Goal: Task Accomplishment & Management: Complete application form

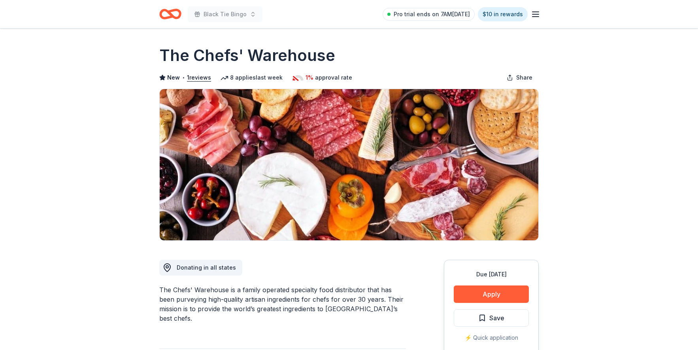
scroll to position [236, 0]
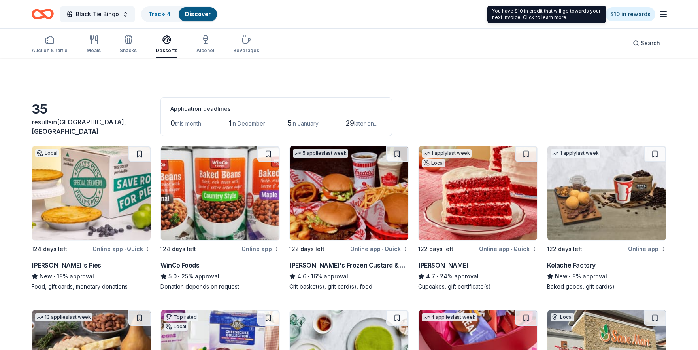
scroll to position [978, 0]
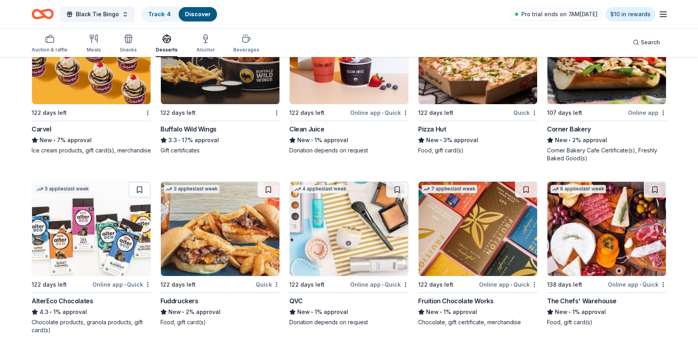
click at [57, 302] on div "AlterEco Chocolates" at bounding box center [62, 300] width 61 height 9
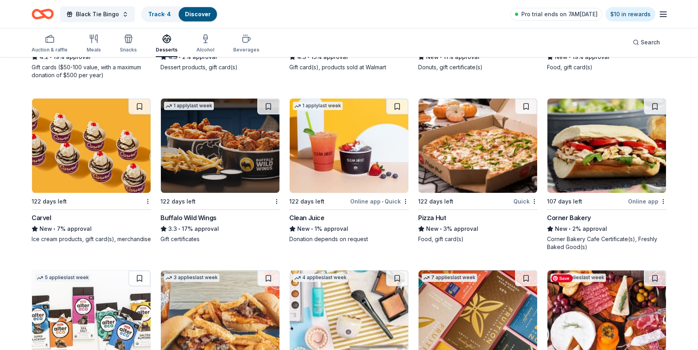
scroll to position [853, 0]
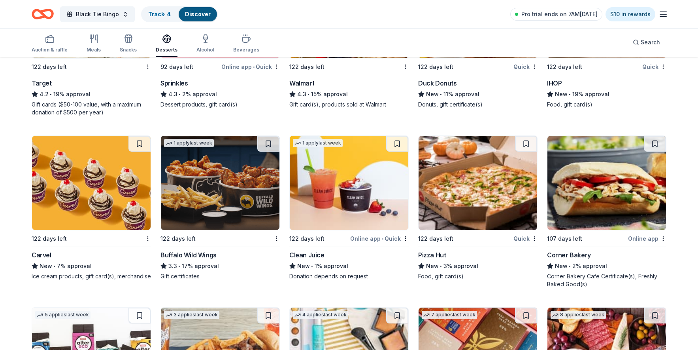
click at [181, 253] on div "Buffalo Wild Wings" at bounding box center [189, 254] width 56 height 9
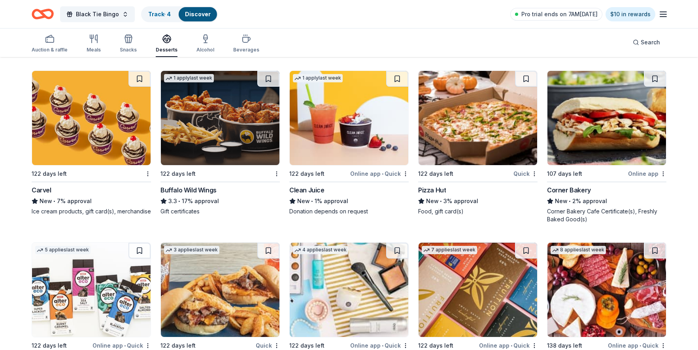
scroll to position [978, 0]
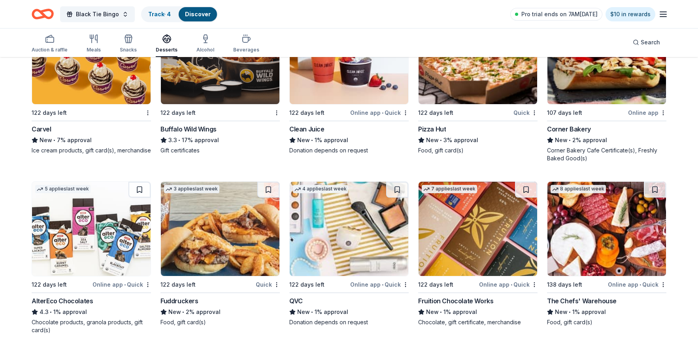
click at [49, 299] on div "AlterEco Chocolates" at bounding box center [62, 300] width 61 height 9
click at [42, 125] on div "Carvel" at bounding box center [42, 128] width 20 height 9
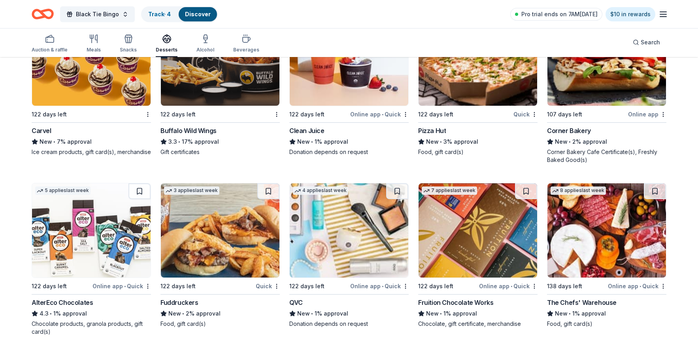
scroll to position [861, 0]
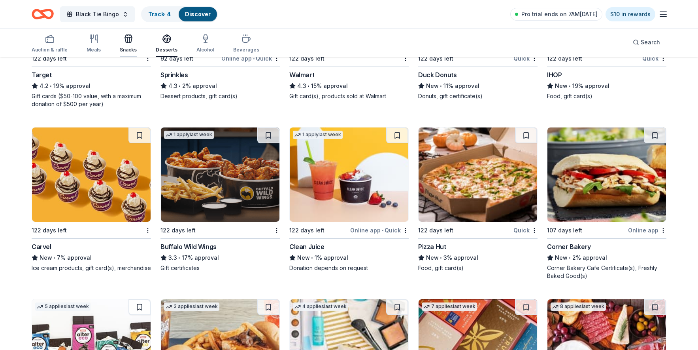
click at [122, 40] on div "button" at bounding box center [128, 38] width 17 height 9
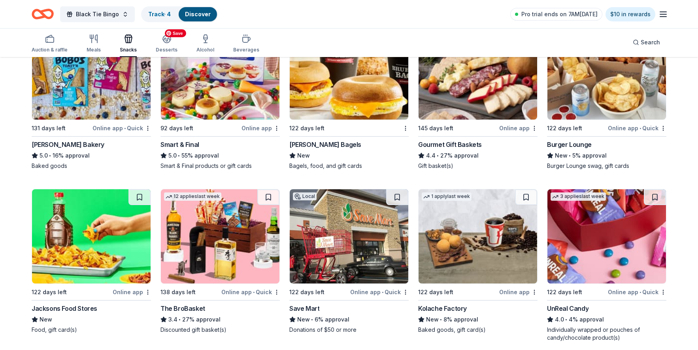
scroll to position [376, 0]
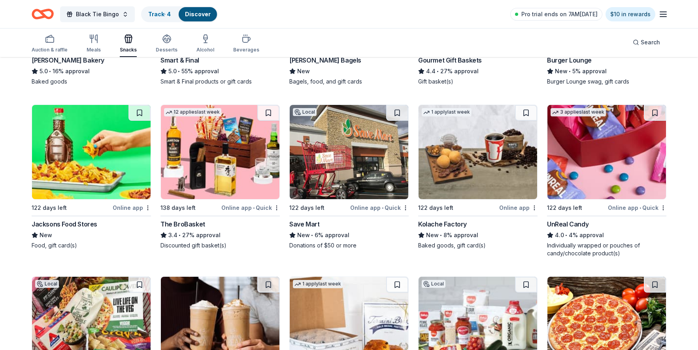
click at [559, 222] on div "UnReal Candy" at bounding box center [568, 223] width 42 height 9
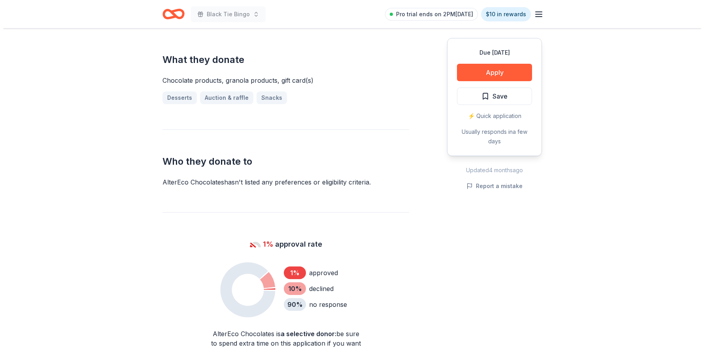
scroll to position [373, 0]
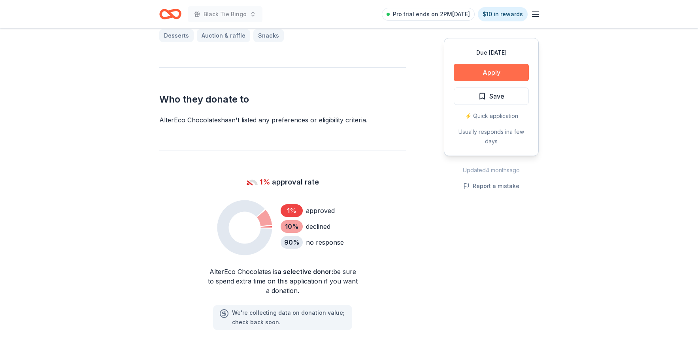
click at [474, 70] on button "Apply" at bounding box center [491, 72] width 75 height 17
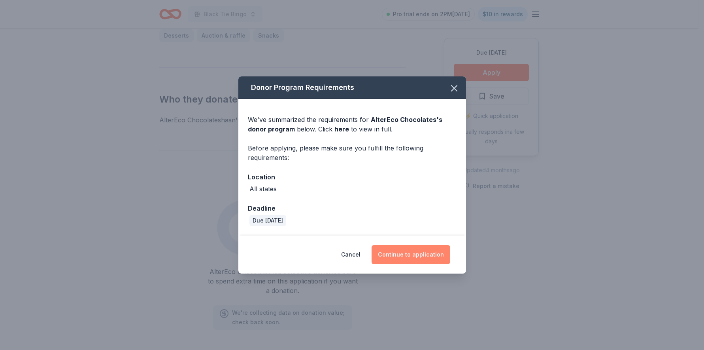
click at [430, 255] on button "Continue to application" at bounding box center [411, 254] width 79 height 19
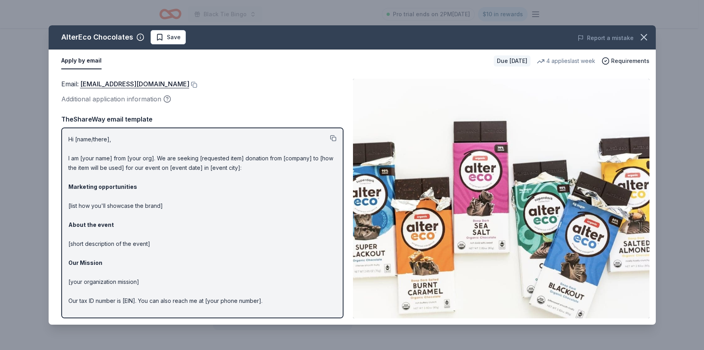
click at [330, 139] on button at bounding box center [333, 138] width 6 height 6
click at [123, 83] on link "shop@alterecofoods.com" at bounding box center [134, 84] width 109 height 10
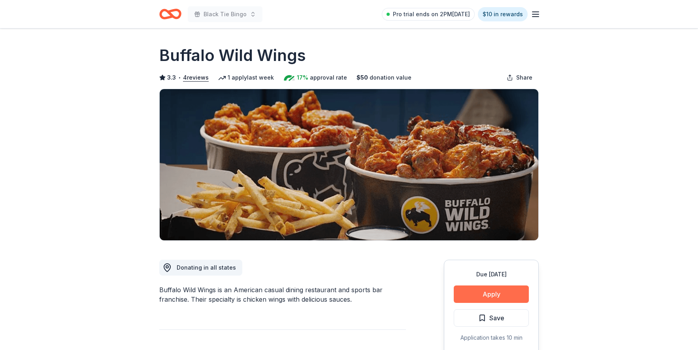
click at [492, 289] on button "Apply" at bounding box center [491, 293] width 75 height 17
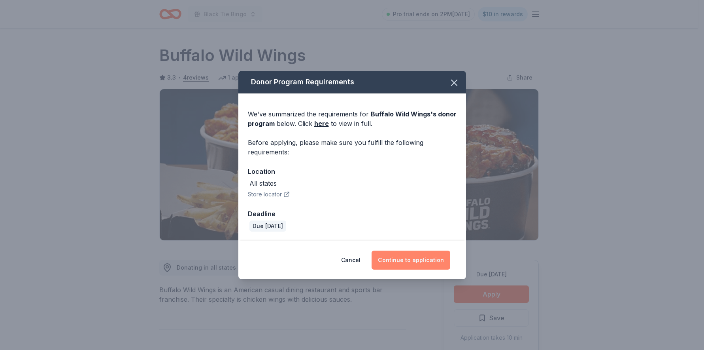
click at [421, 261] on button "Continue to application" at bounding box center [411, 259] width 79 height 19
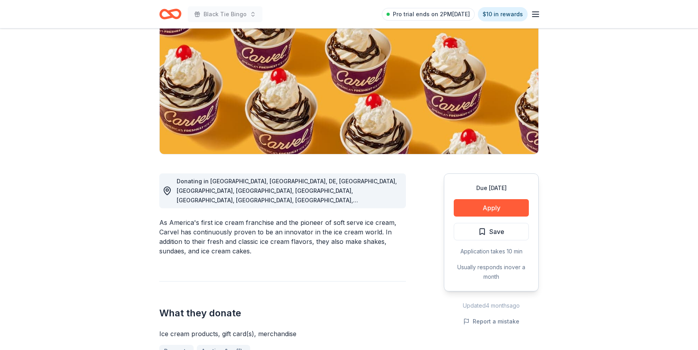
scroll to position [135, 0]
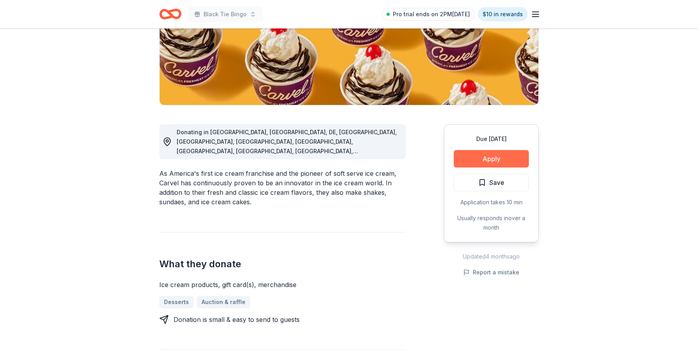
click at [496, 155] on button "Apply" at bounding box center [491, 158] width 75 height 17
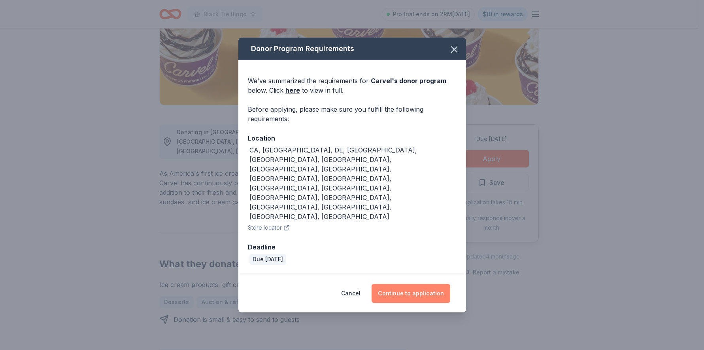
click at [426, 284] on button "Continue to application" at bounding box center [411, 293] width 79 height 19
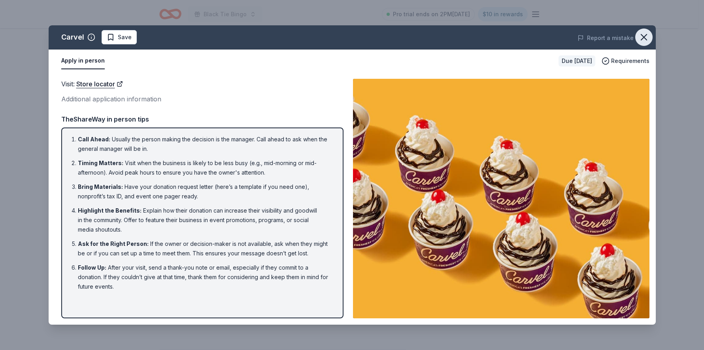
click at [641, 40] on icon "button" at bounding box center [644, 37] width 6 height 6
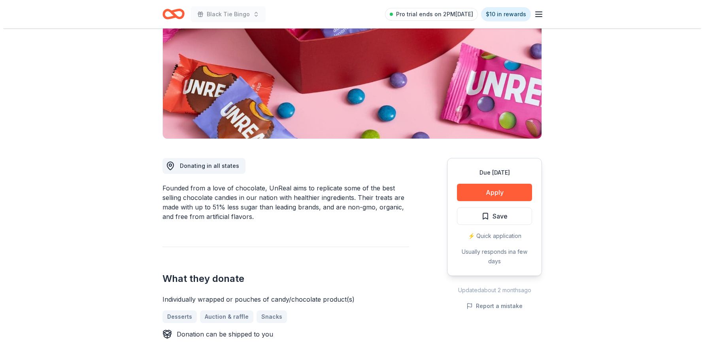
scroll to position [102, 0]
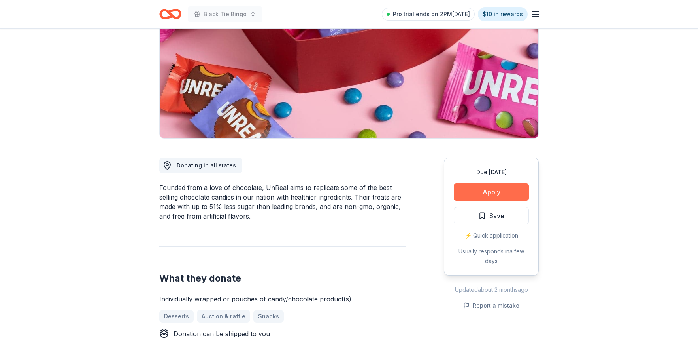
click at [494, 189] on button "Apply" at bounding box center [491, 191] width 75 height 17
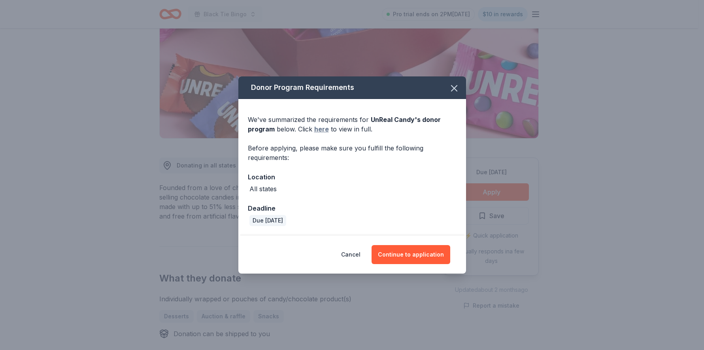
click at [318, 128] on link "here" at bounding box center [321, 128] width 15 height 9
click at [393, 255] on button "Continue to application" at bounding box center [411, 254] width 79 height 19
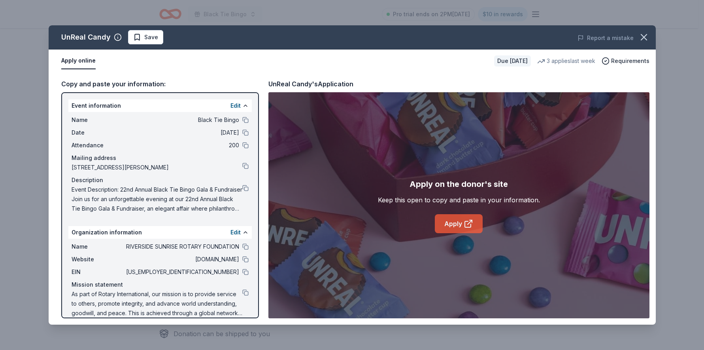
click at [457, 219] on link "Apply" at bounding box center [459, 223] width 48 height 19
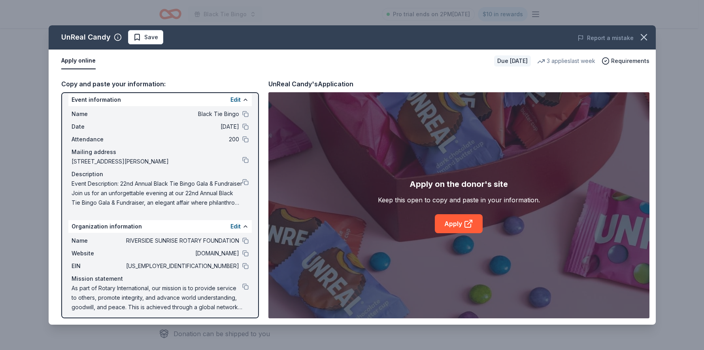
scroll to position [10, 0]
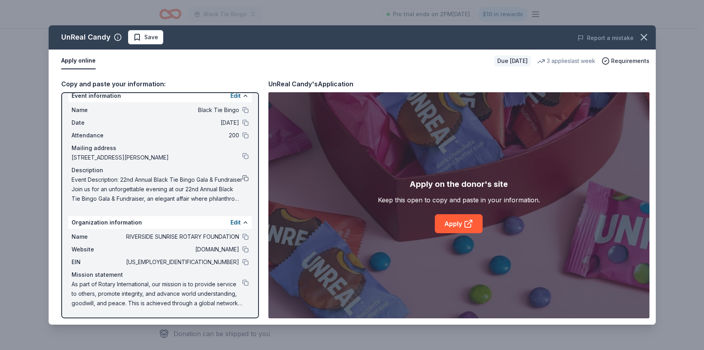
click at [242, 176] on button at bounding box center [245, 178] width 6 height 6
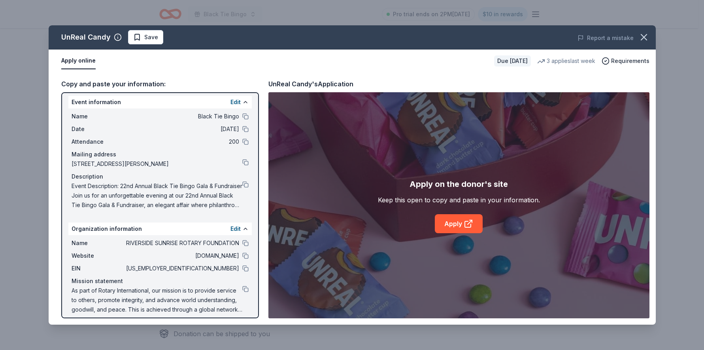
scroll to position [0, 0]
